Goal: Use online tool/utility: Utilize a website feature to perform a specific function

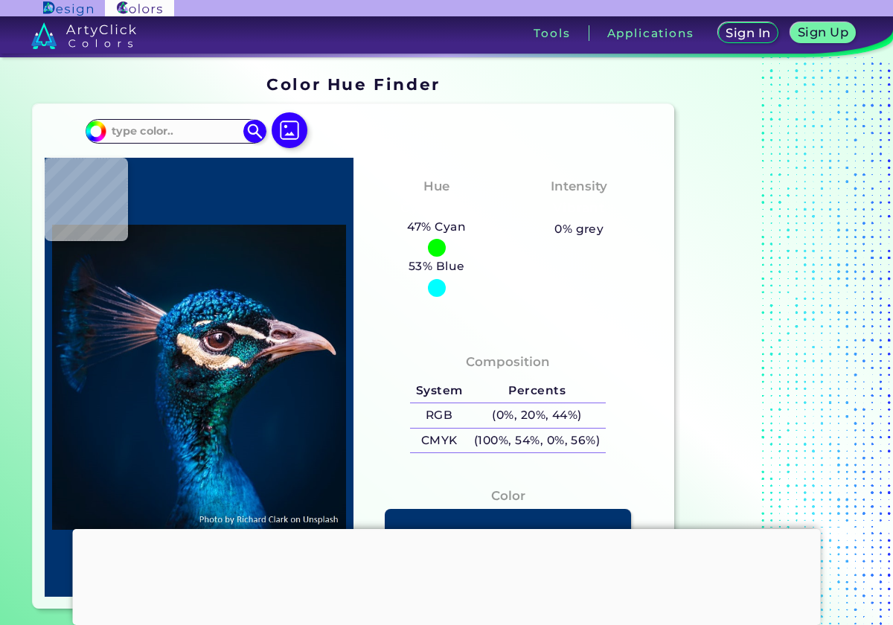
type input "#04111a"
type input "#04111A"
type input "#06111b"
type input "#06111B"
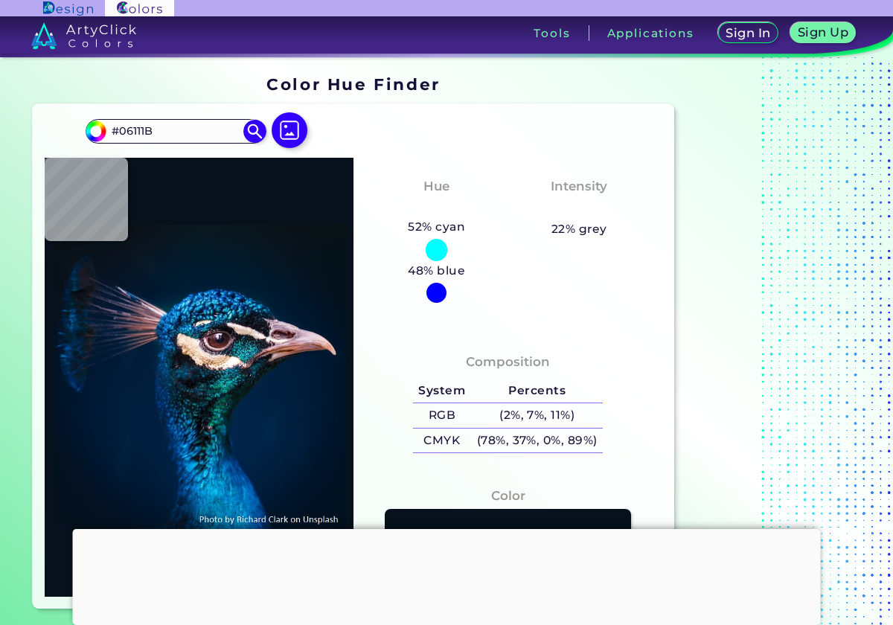
type input "#081319"
type input "#081217"
type input "#091117"
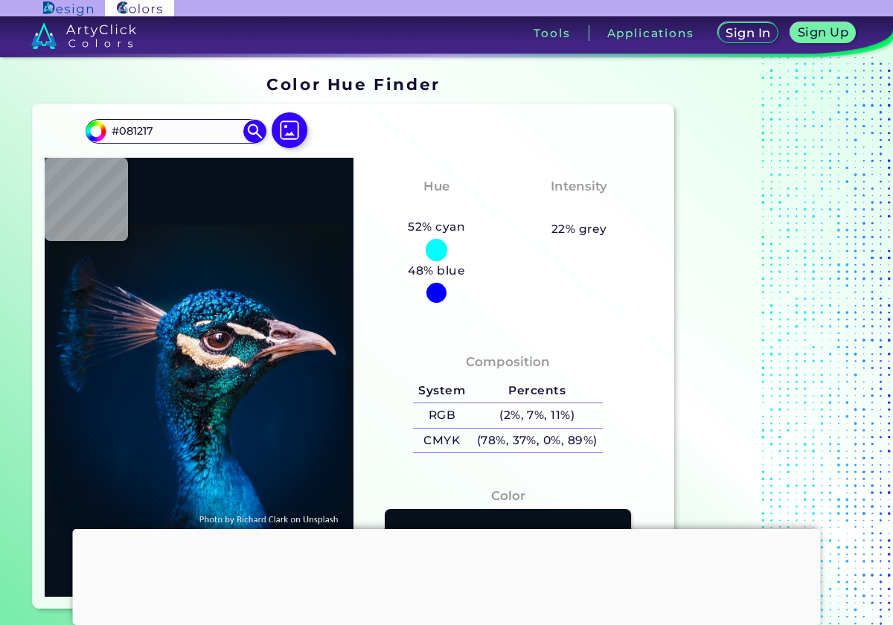
type input "#091117"
type input "#000000"
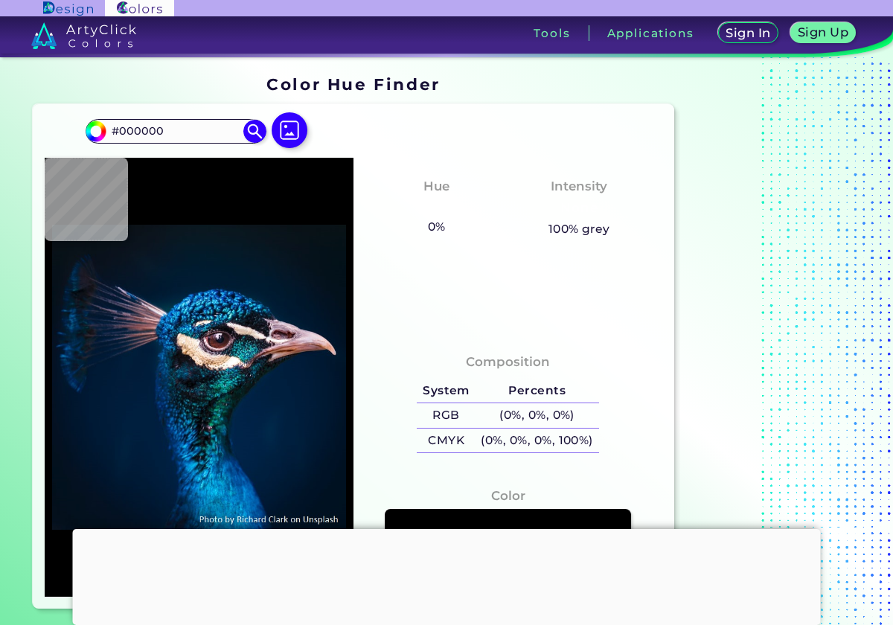
type input "#0a1219"
type input "#0A1219"
type input "#09131a"
type input "#09131A"
type input "#09141a"
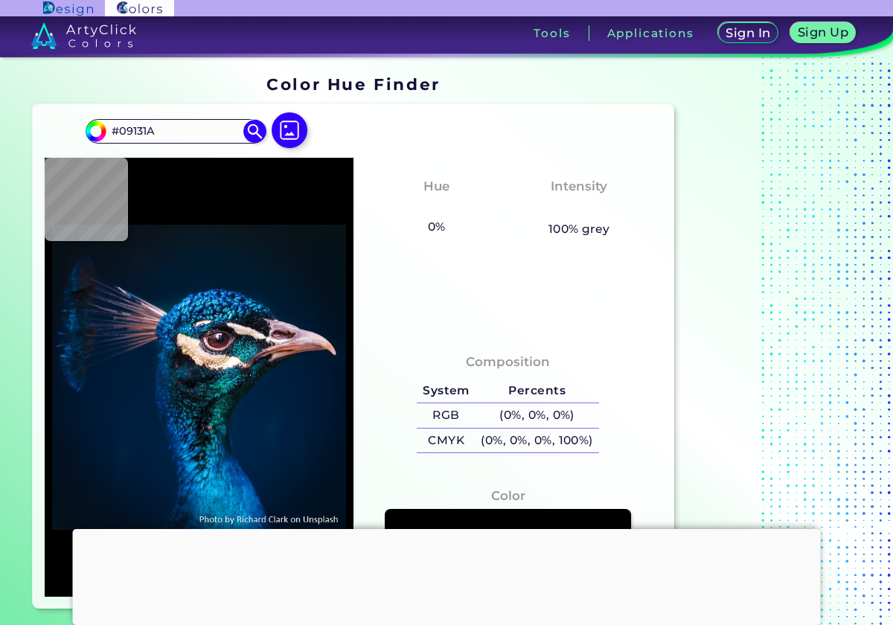
type input "#09141A"
type input "#09131c"
type input "#09131C"
type input "#0a141d"
type input "#0A141D"
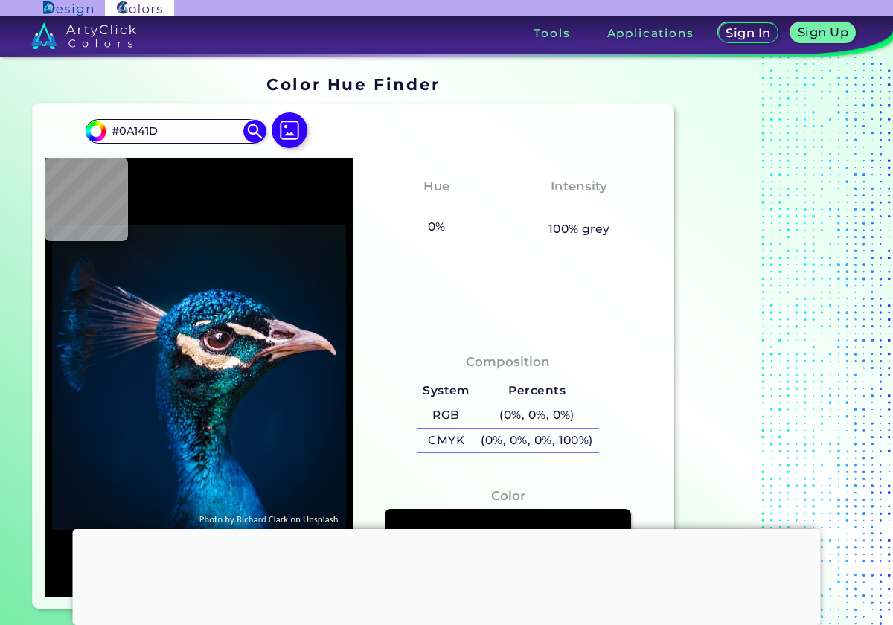
type input "#09131c"
type input "#09131C"
type input "#09131a"
type input "#09131A"
type input "#09141a"
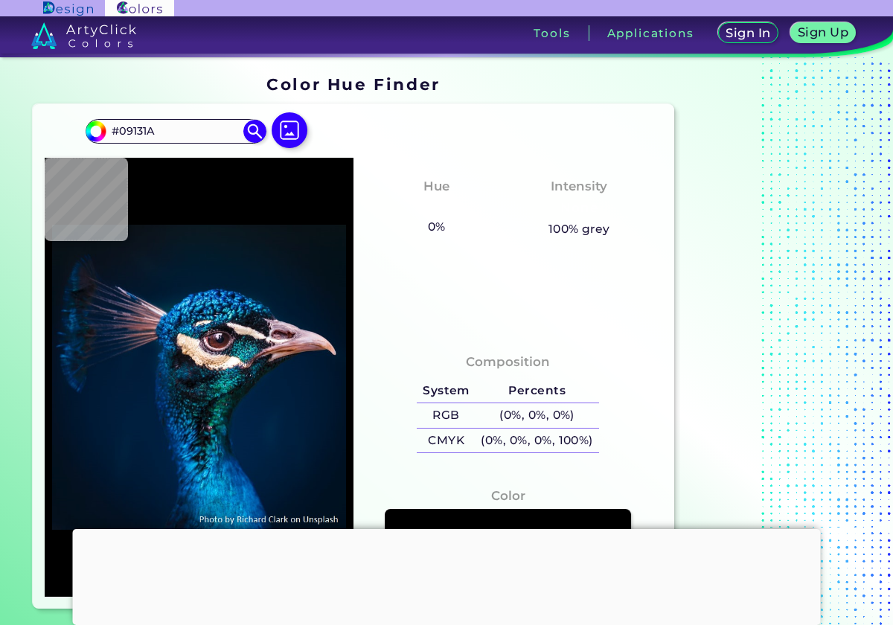
type input "#09141A"
type input "#081319"
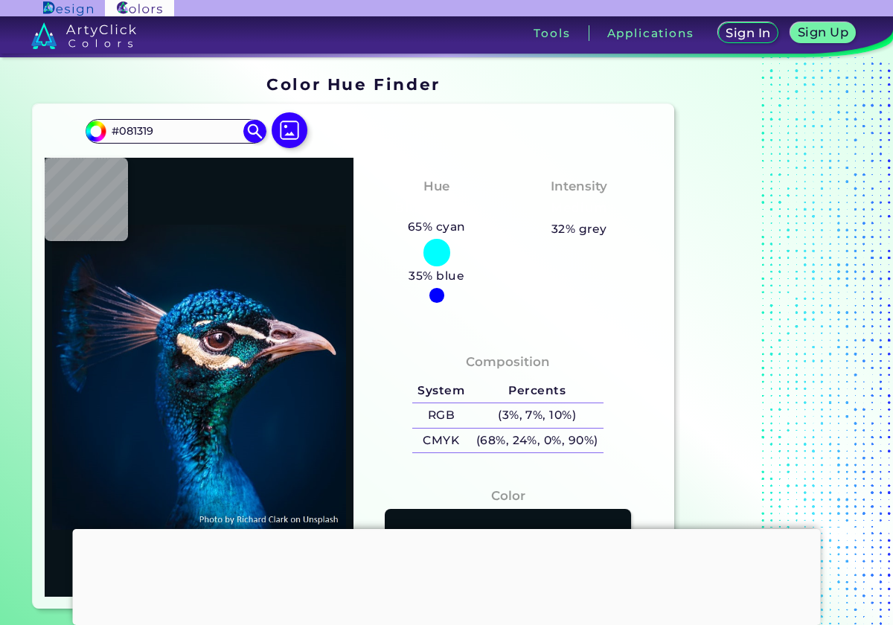
type input "#071218"
type input "#081319"
type input "#071218"
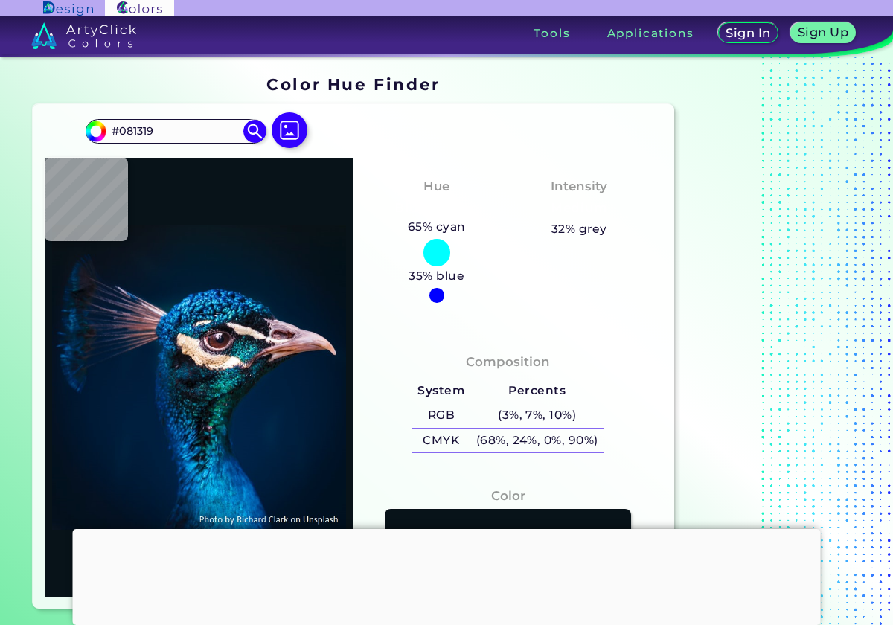
type input "#071218"
type input "#081319"
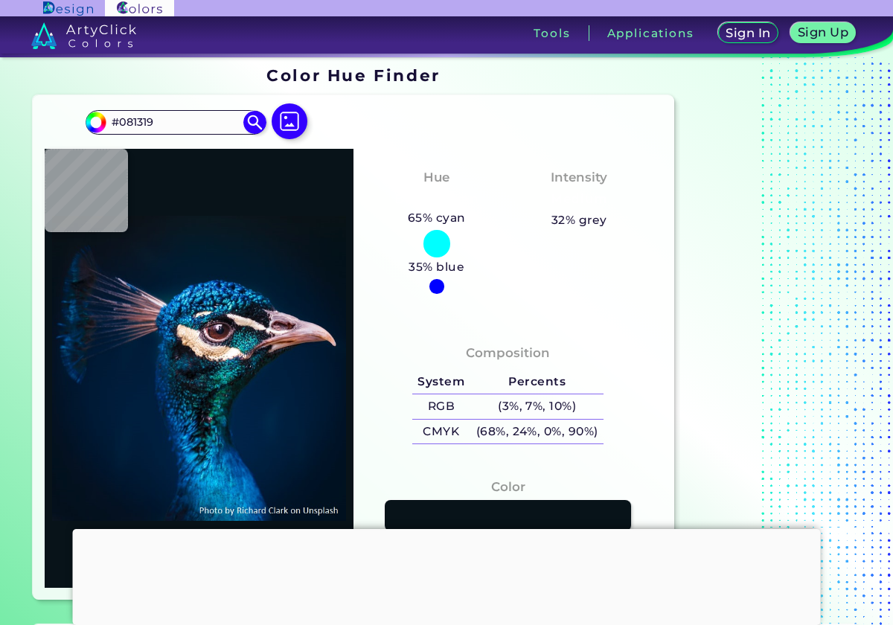
type input "#071118"
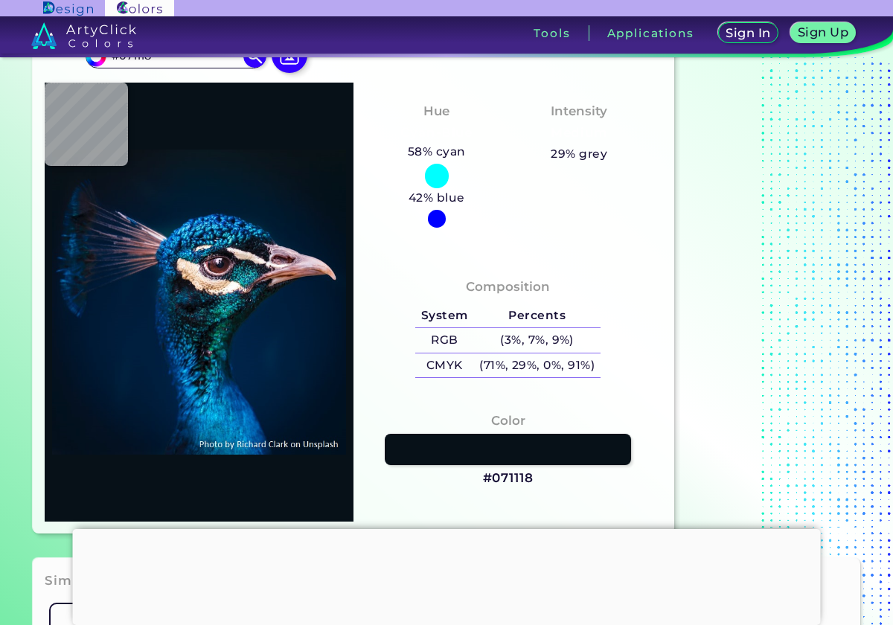
type input "#021428"
type input "#021427"
type input "#001528"
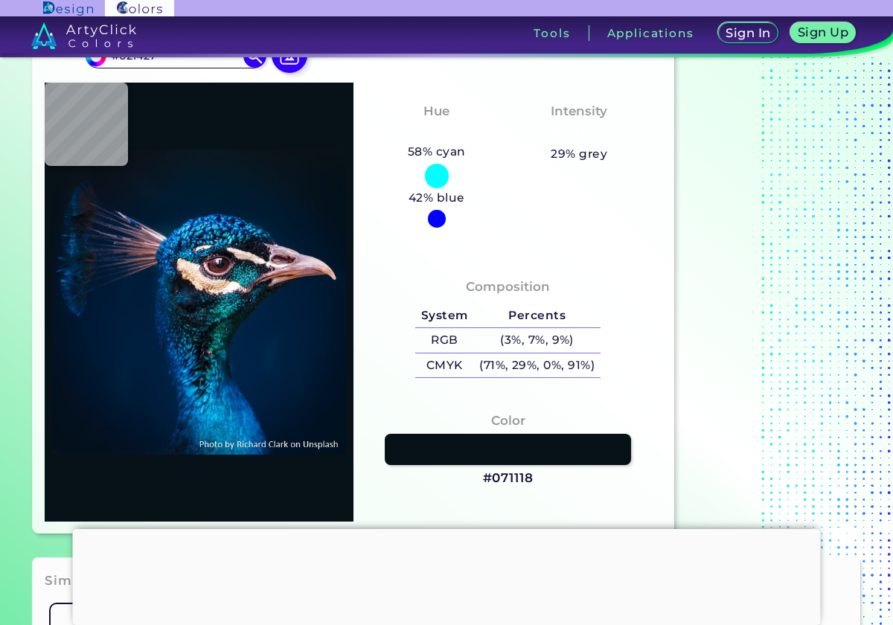
type input "#001528"
type input "#021428"
type input "#011425"
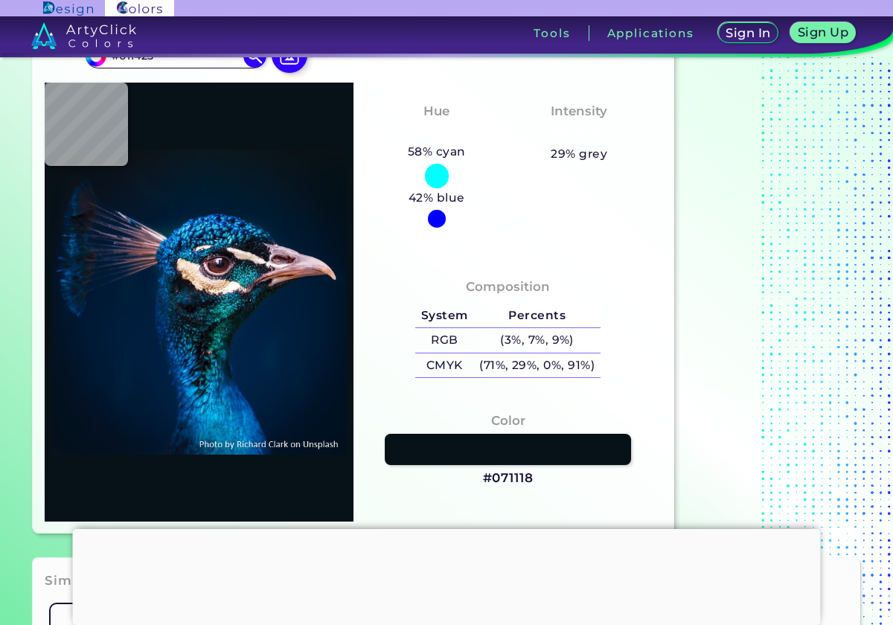
type input "#021427"
type input "#021428"
type input "#021424"
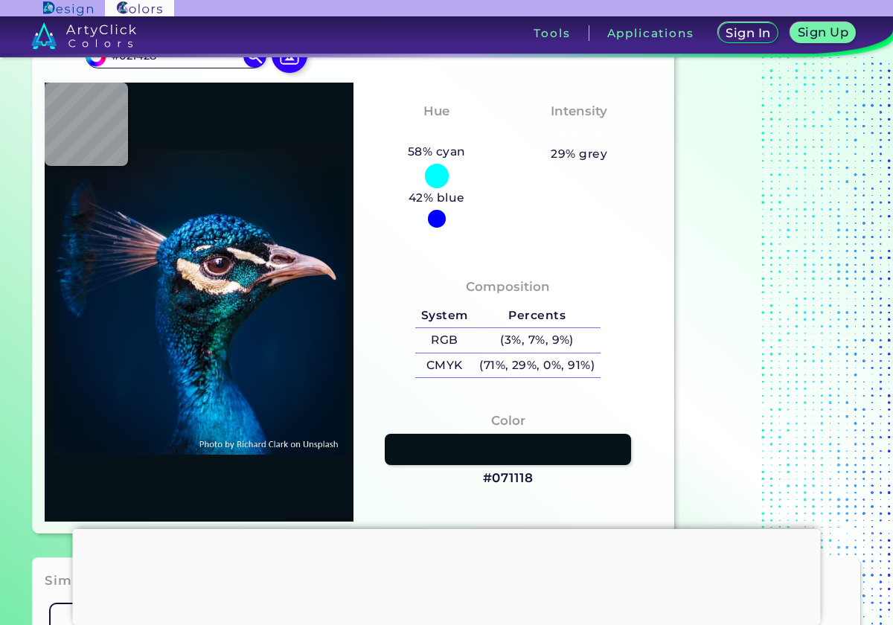
type input "#021424"
type input "#021526"
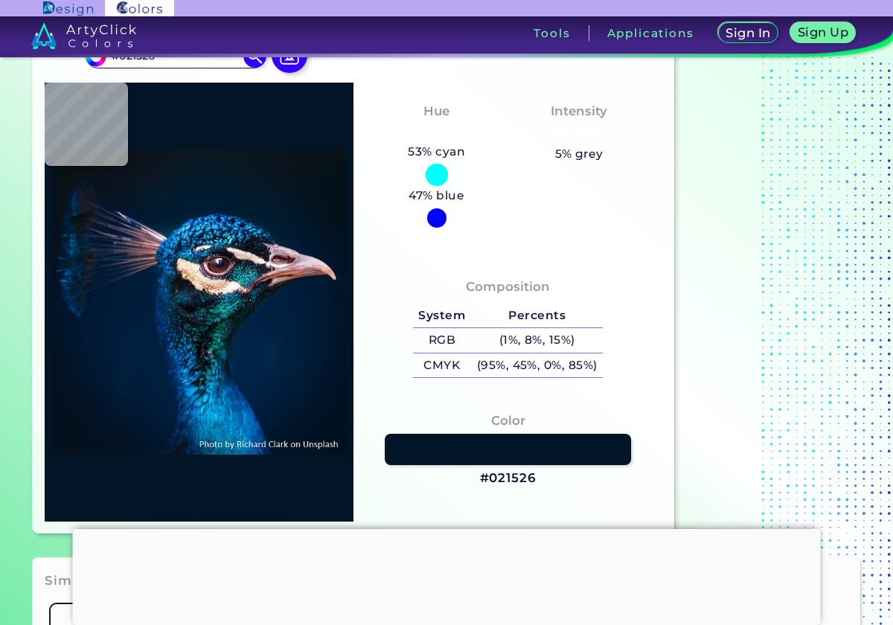
type input "#021424"
type input "#031424"
type input "#021425"
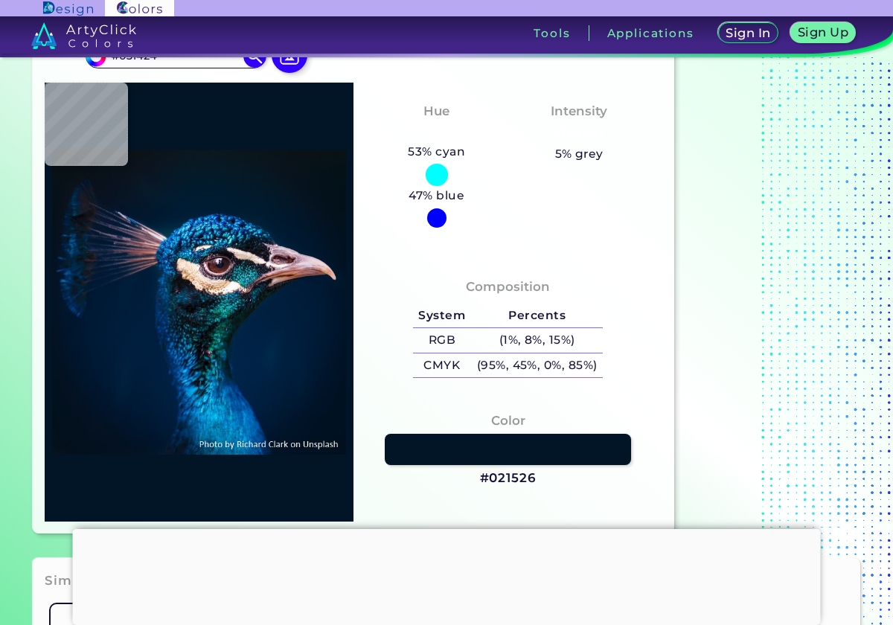
type input "#021425"
type input "#031424"
type input "#021323"
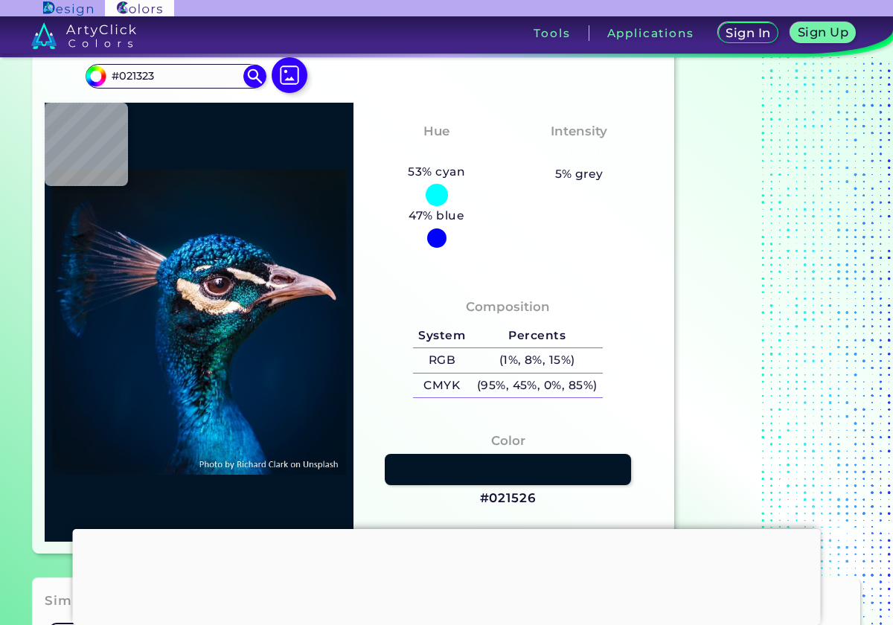
type input "#05121b"
type input "#05121B"
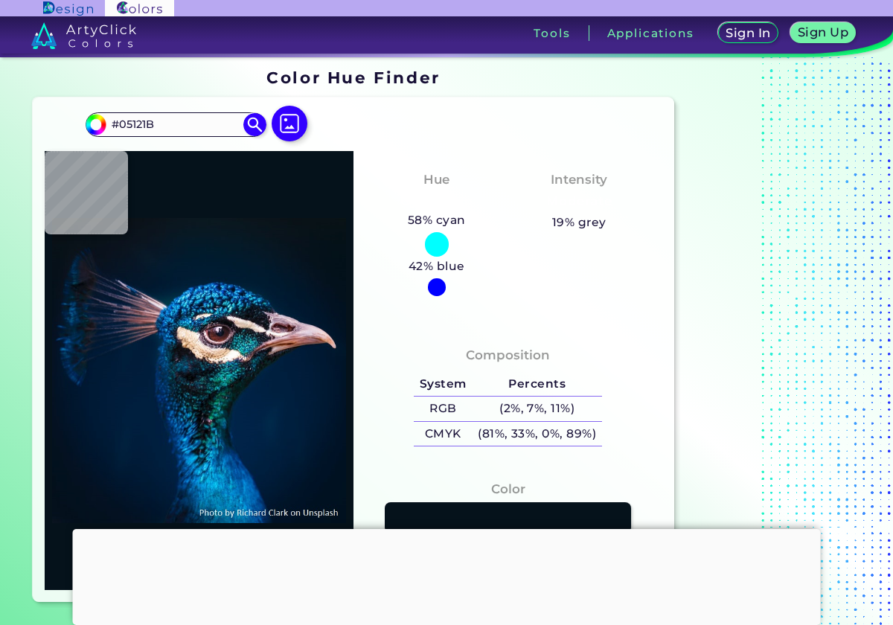
type input "#081116"
type input "#091217"
type input "#000000"
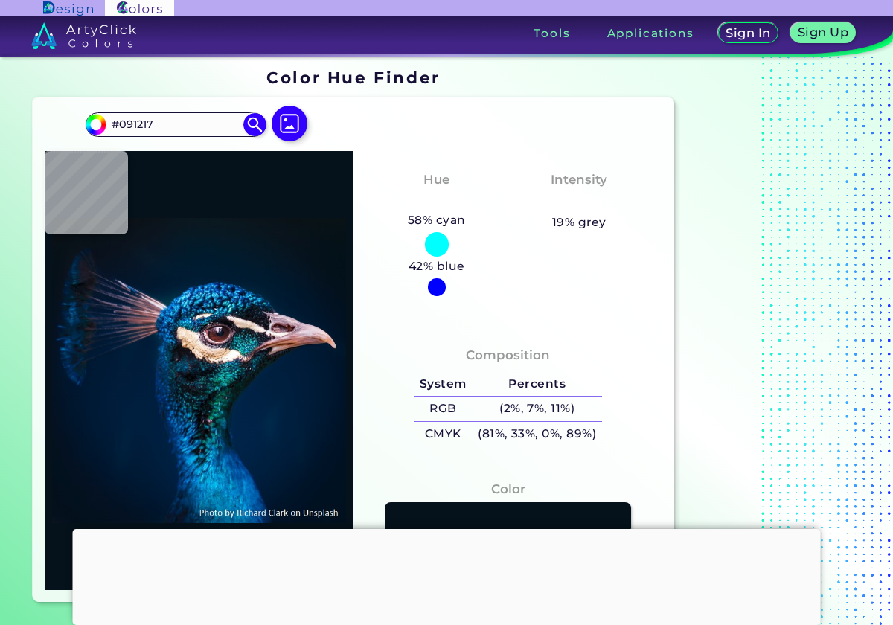
type input "#000000"
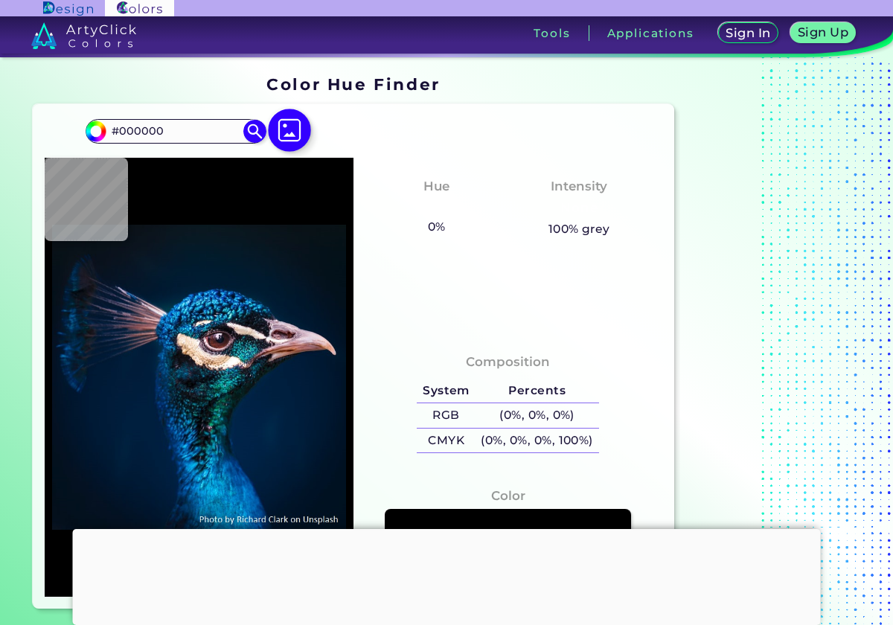
click at [289, 129] on img at bounding box center [289, 130] width 43 height 43
click at [0, 0] on input "file" at bounding box center [0, 0] width 0 height 0
type input "#091217"
type input "#081116"
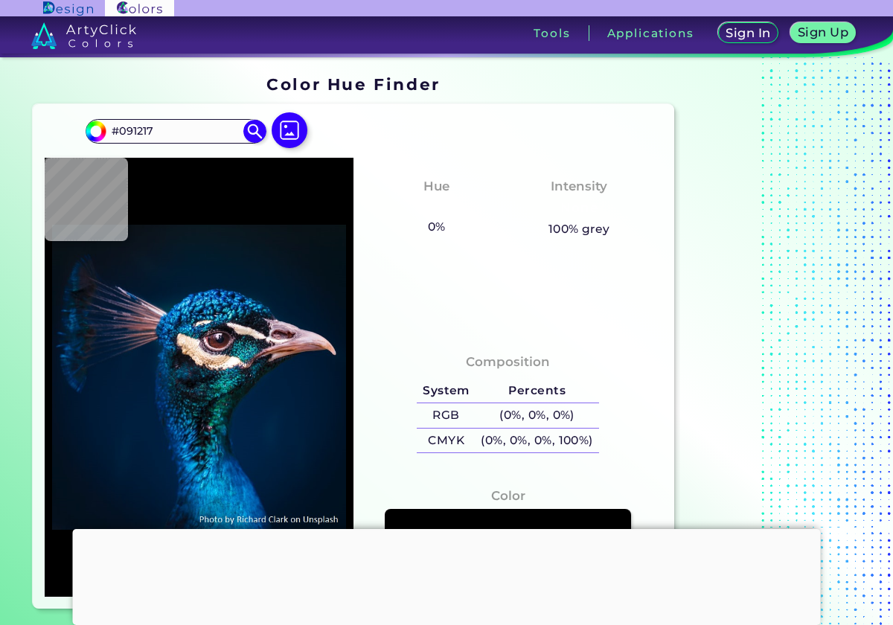
type input "#081116"
type input "#071216"
type input "#081317"
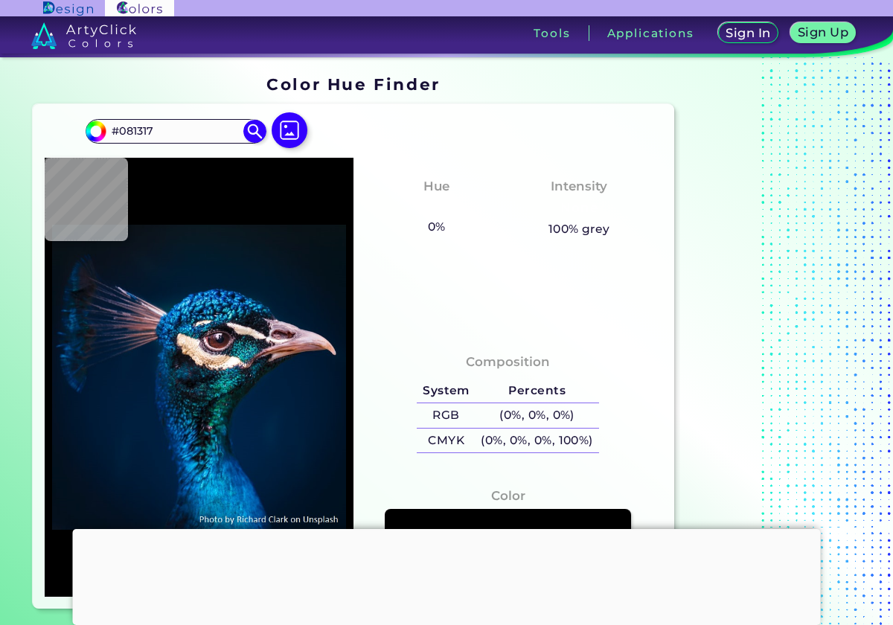
type input "#081319"
type input "#071218"
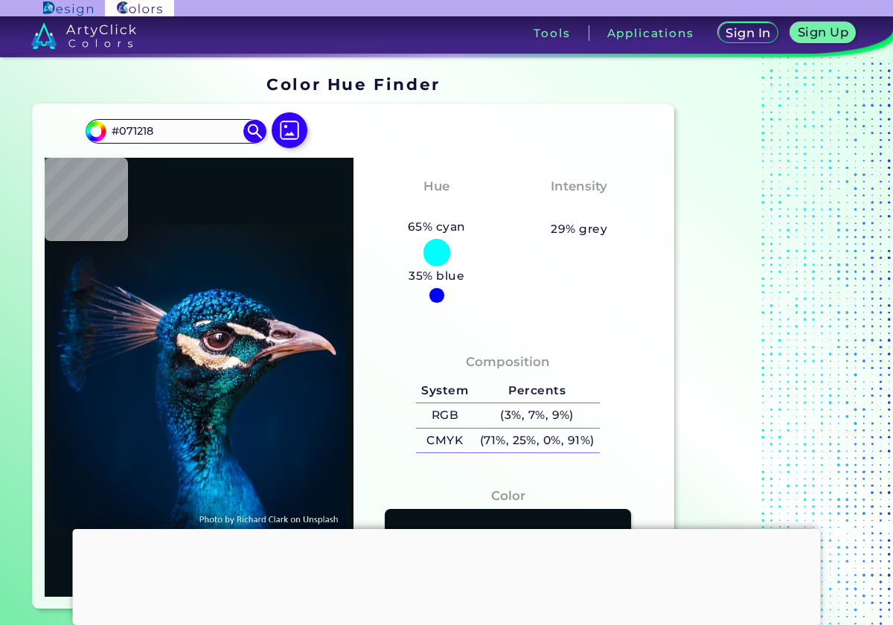
type input "#051218"
type input "#071218"
type input "#041118"
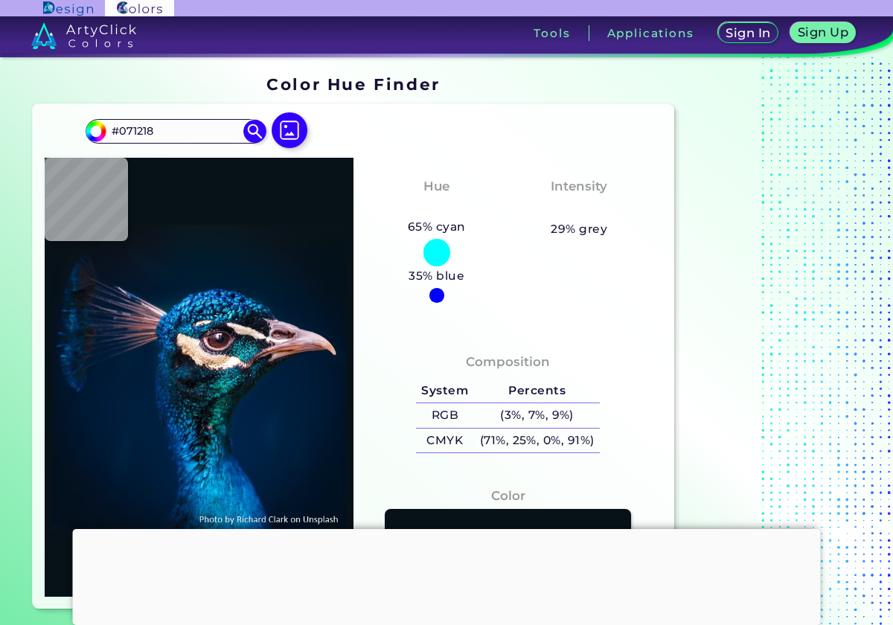
type input "#041118"
type input "#041119"
type input "#04111a"
type input "#04111A"
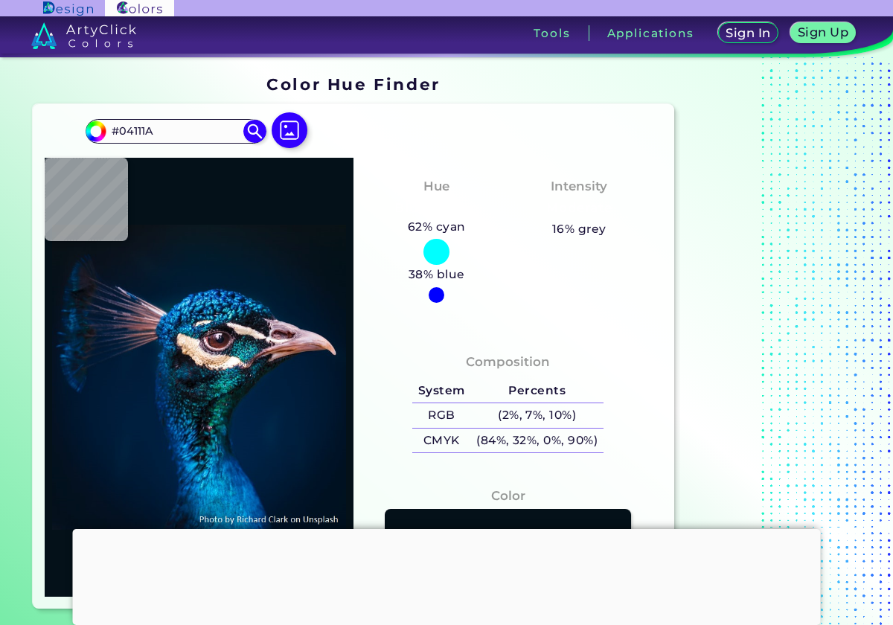
type input "#041119"
type input "#031219"
type input "#03111a"
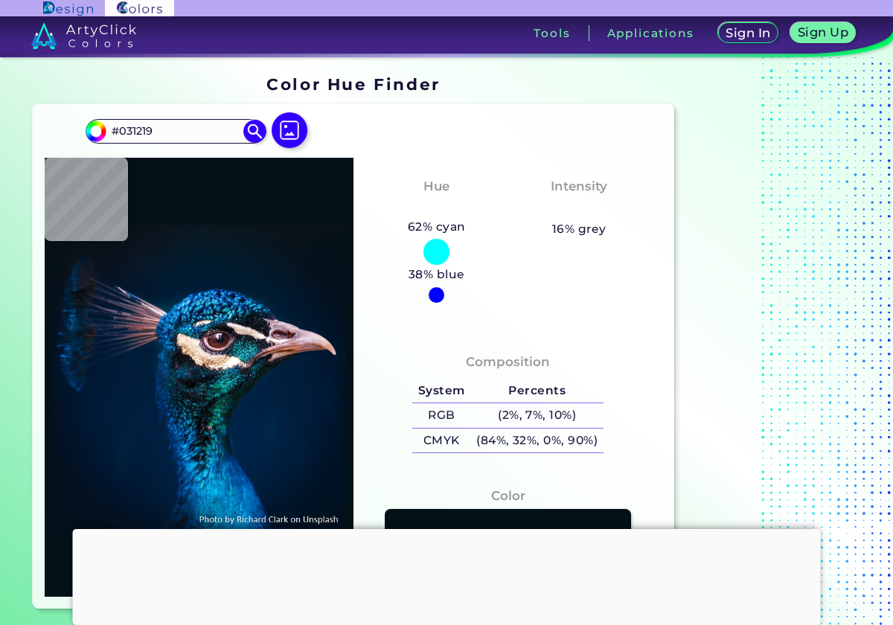
type input "#03111A"
type input "#021019"
type input "#03111a"
type input "#03111A"
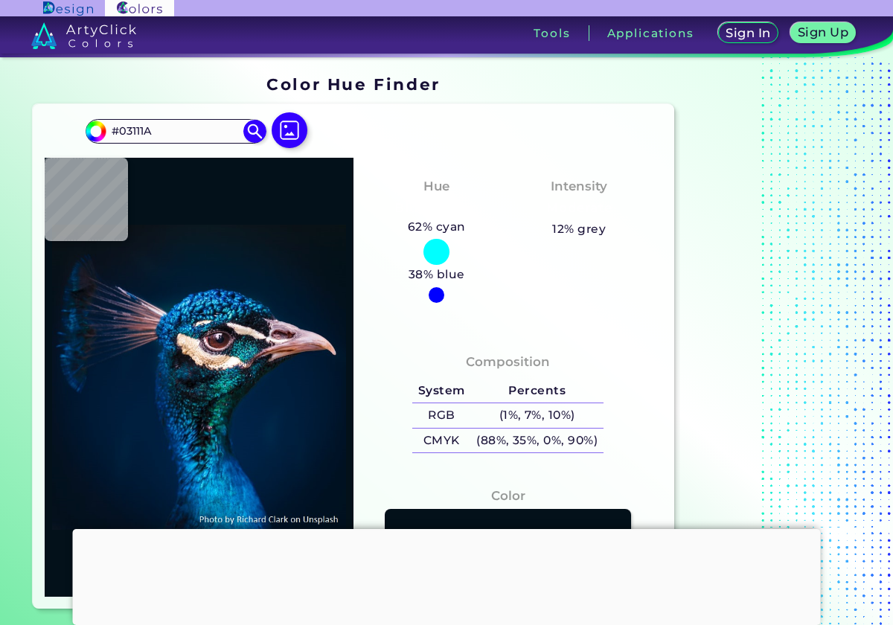
type input "#011121"
type input "#011224"
type input "#021327"
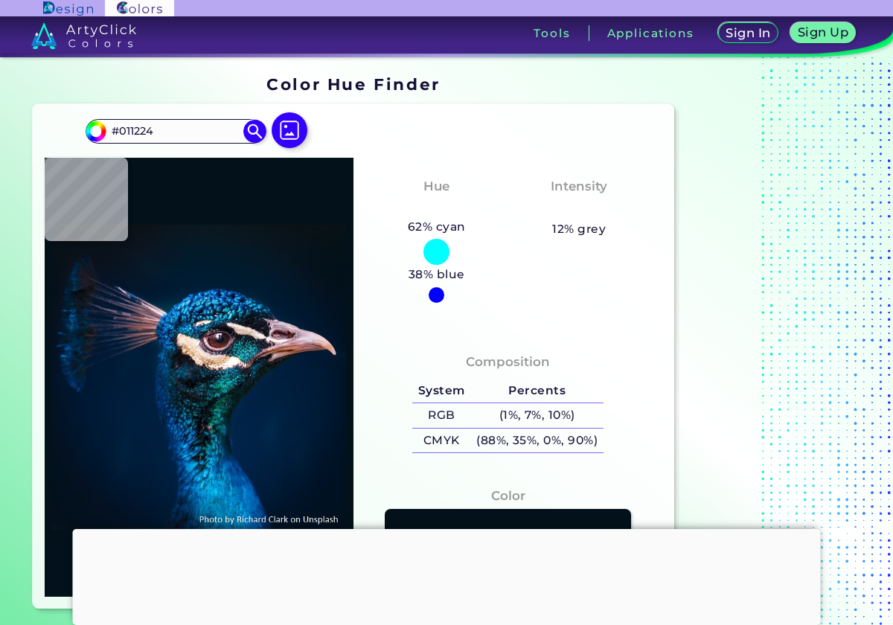
type input "#021327"
type input "#001328"
type input "#01152a"
type input "#01152A"
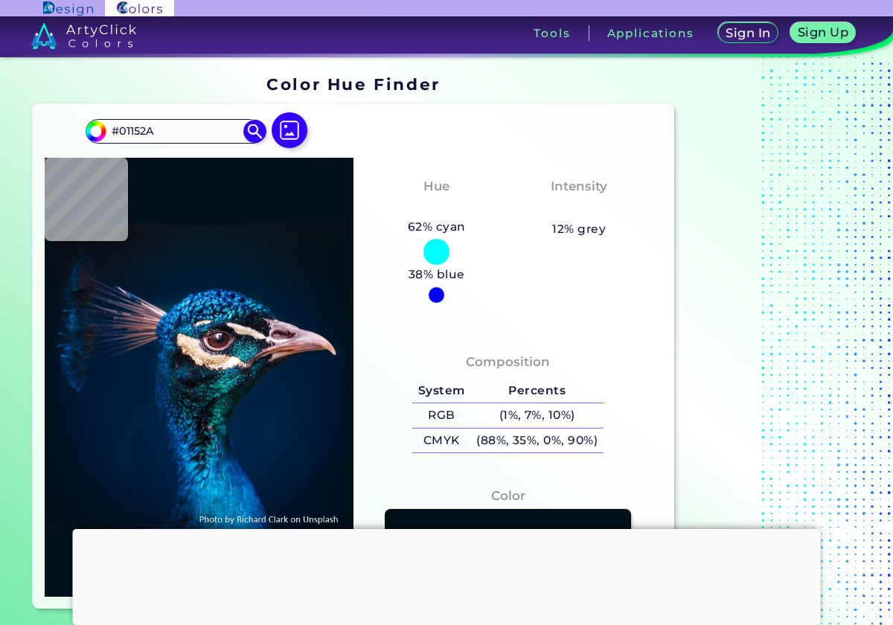
type input "#101627"
type input "#f0d7d9"
type input "#F0D7D9"
type input "#e3c8d5"
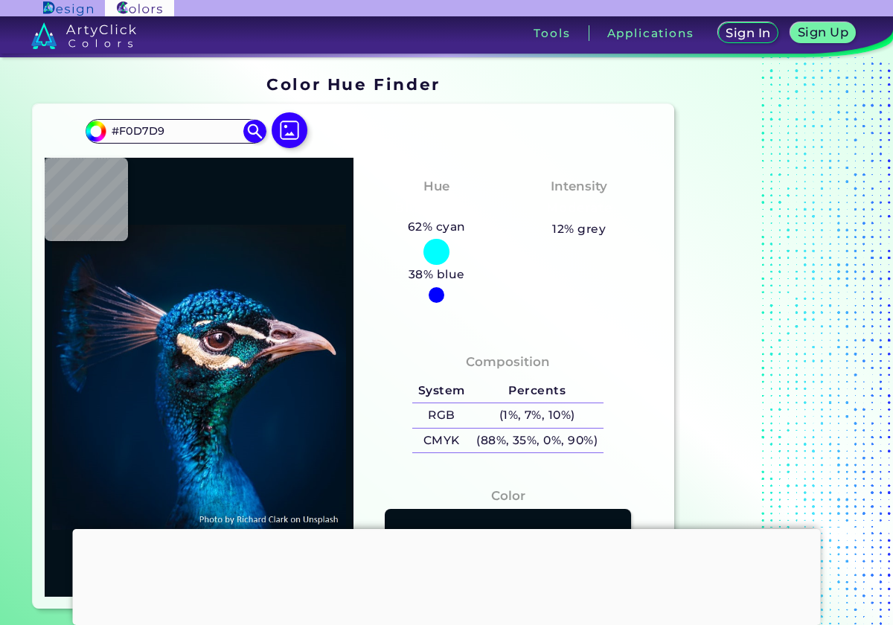
type input "#E3C8D5"
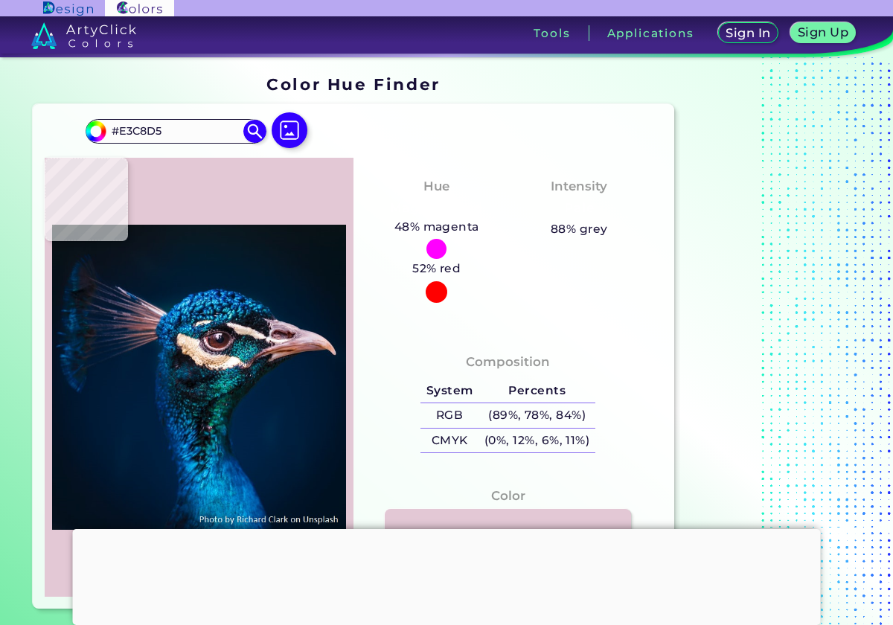
type input "#021934"
type input "#001a31"
type input "#001A31"
type input "#001830"
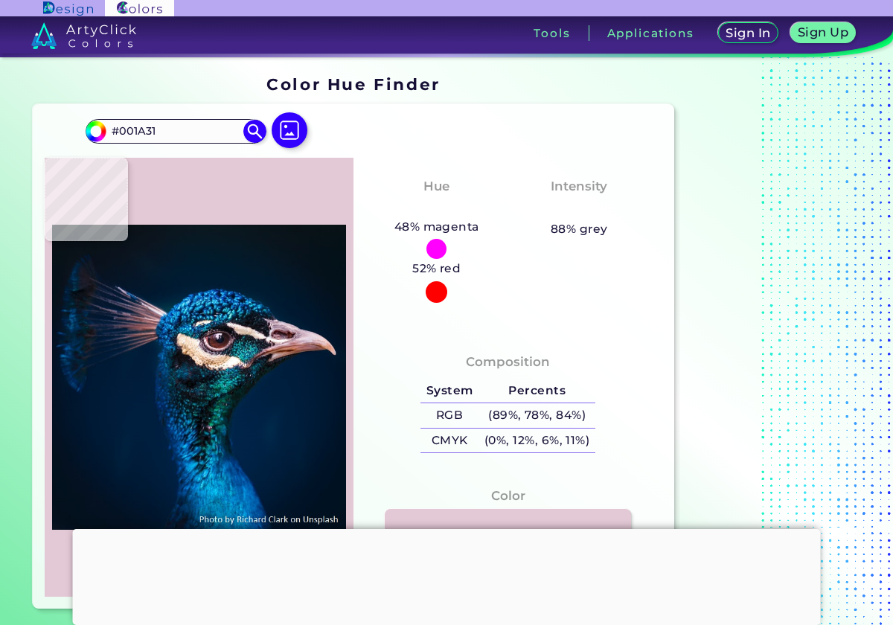
type input "#001830"
type input "#00192f"
type input "#00192F"
type input "#00192d"
type input "#00192D"
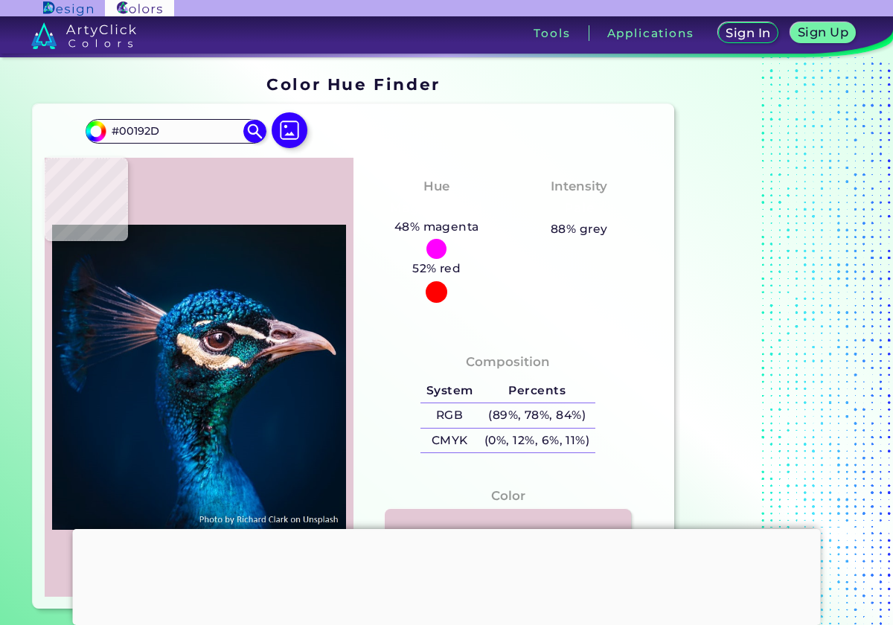
type input "#051829"
type input "#061824"
type input "#09151f"
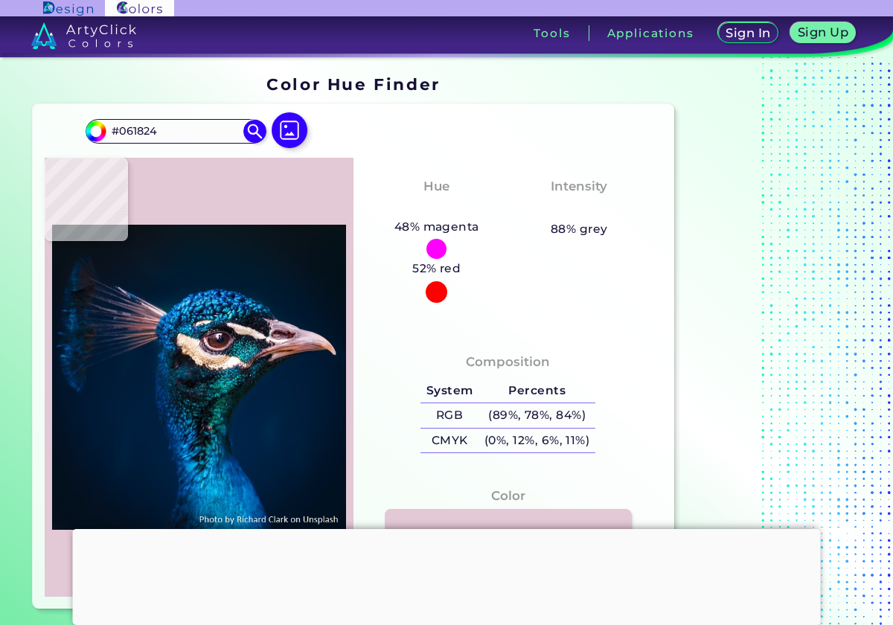
type input "#09151F"
type input "#0b141b"
type input "#0B141B"
type input "#000000"
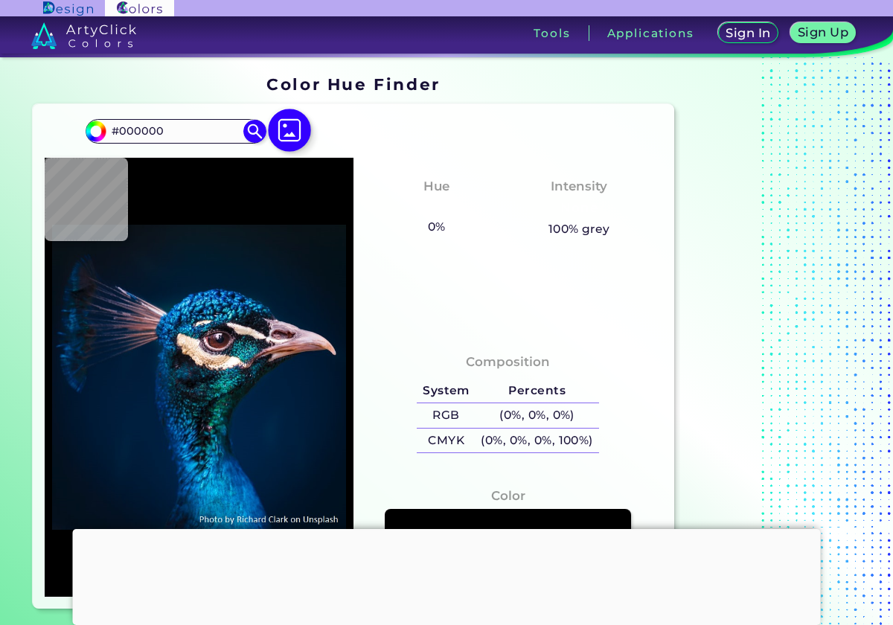
click at [288, 137] on img at bounding box center [289, 130] width 43 height 43
click at [0, 0] on input "file" at bounding box center [0, 0] width 0 height 0
click at [385, 248] on div "Hue None 0% 43% blue Intensity None 100% grey" at bounding box center [507, 246] width 309 height 176
type input "#041119"
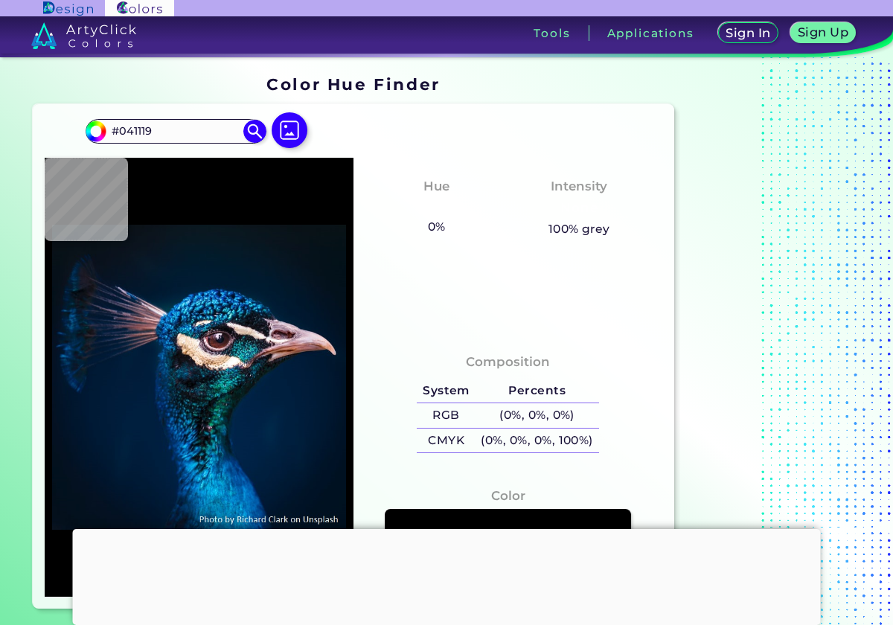
type input "#041117"
type input "#051218"
type input "#071218"
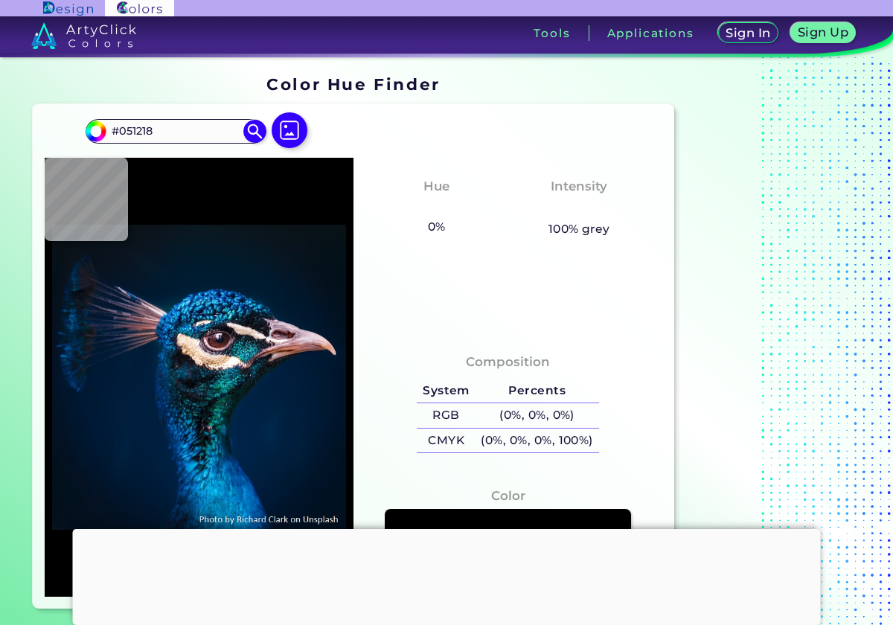
type input "#071218"
type input "#091217"
type input "#000000"
